Goal: Communication & Community: Answer question/provide support

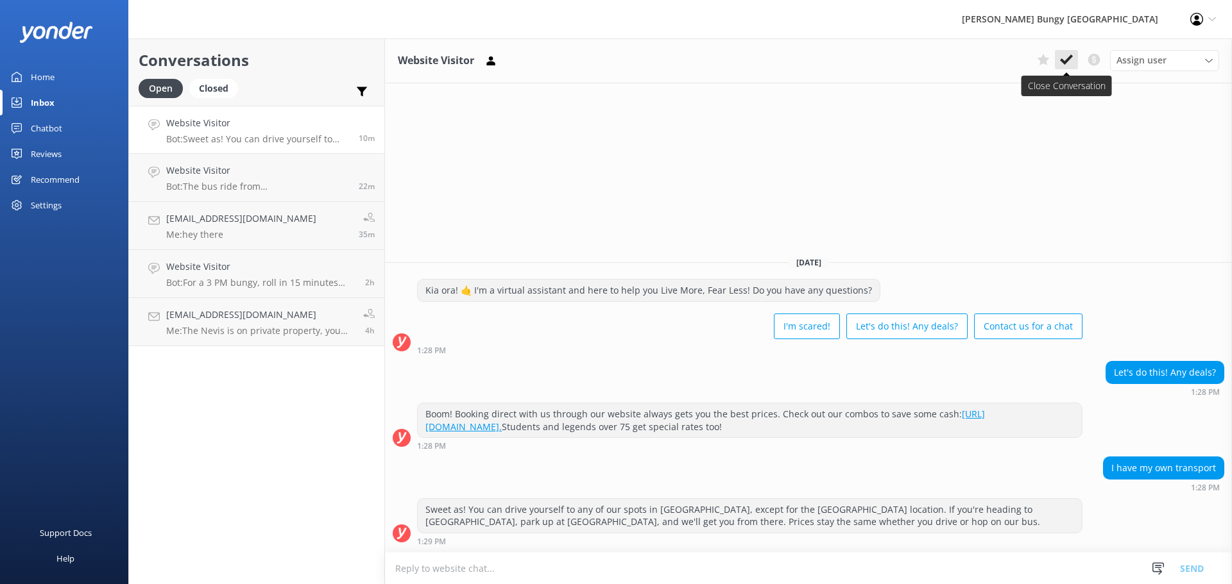
click at [1067, 69] on button at bounding box center [1066, 59] width 23 height 19
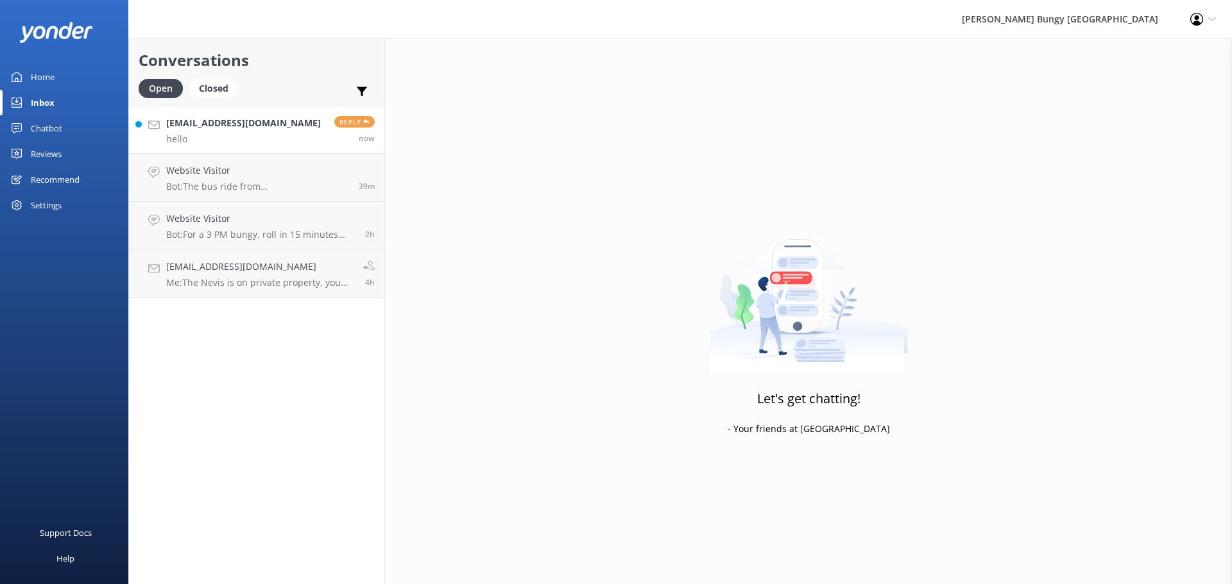
click at [338, 136] on div "now" at bounding box center [354, 138] width 40 height 10
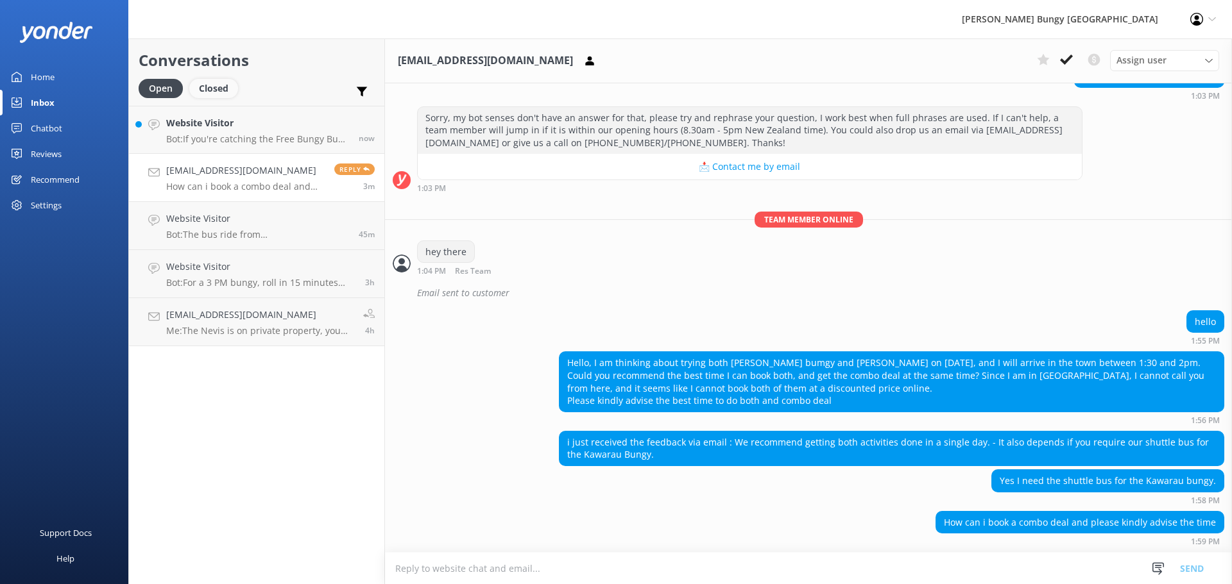
scroll to position [1012, 0]
click at [223, 142] on p "Bot: If you're catching the Free Bungy Bus, rock up 30 minutes before the bus d…" at bounding box center [257, 139] width 183 height 12
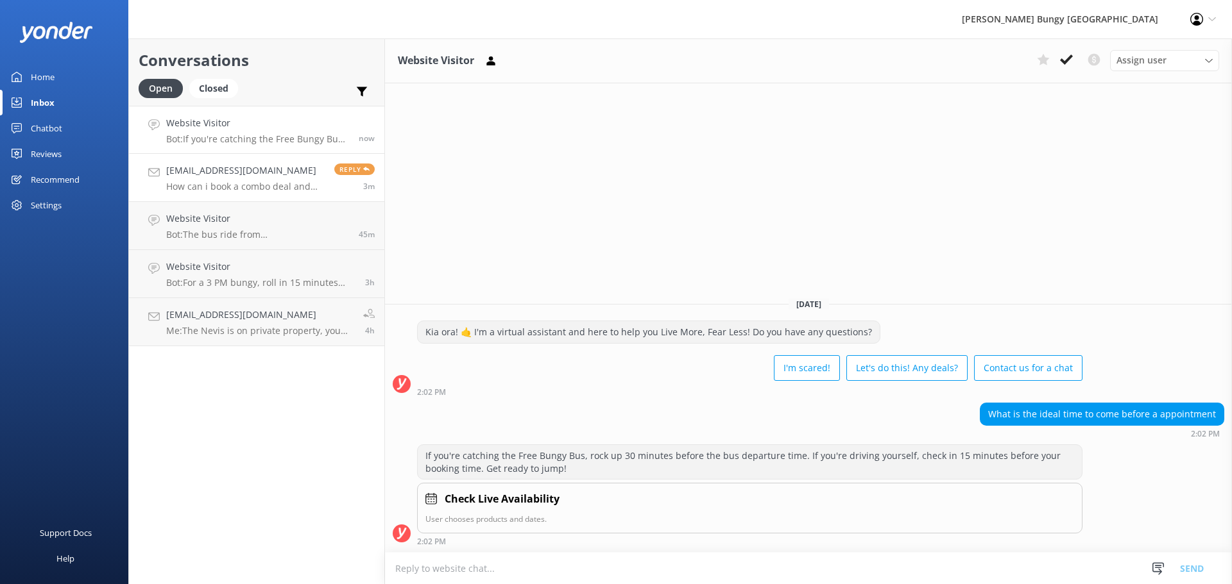
click at [269, 176] on h4 "[EMAIL_ADDRESS][DOMAIN_NAME]" at bounding box center [245, 171] width 158 height 14
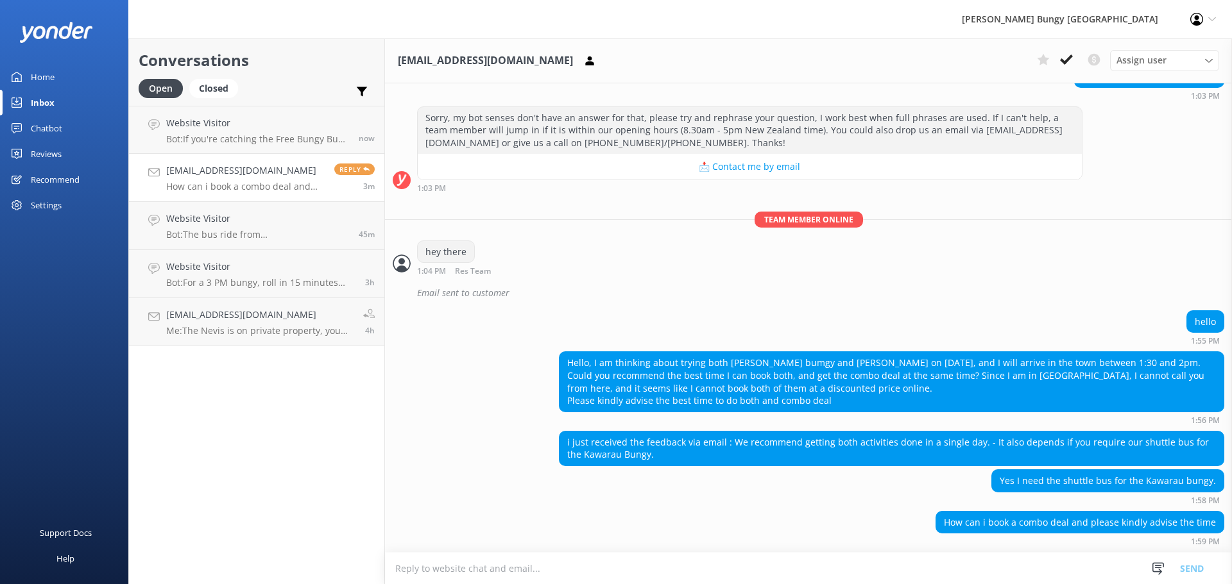
scroll to position [1012, 0]
